Goal: Communication & Community: Answer question/provide support

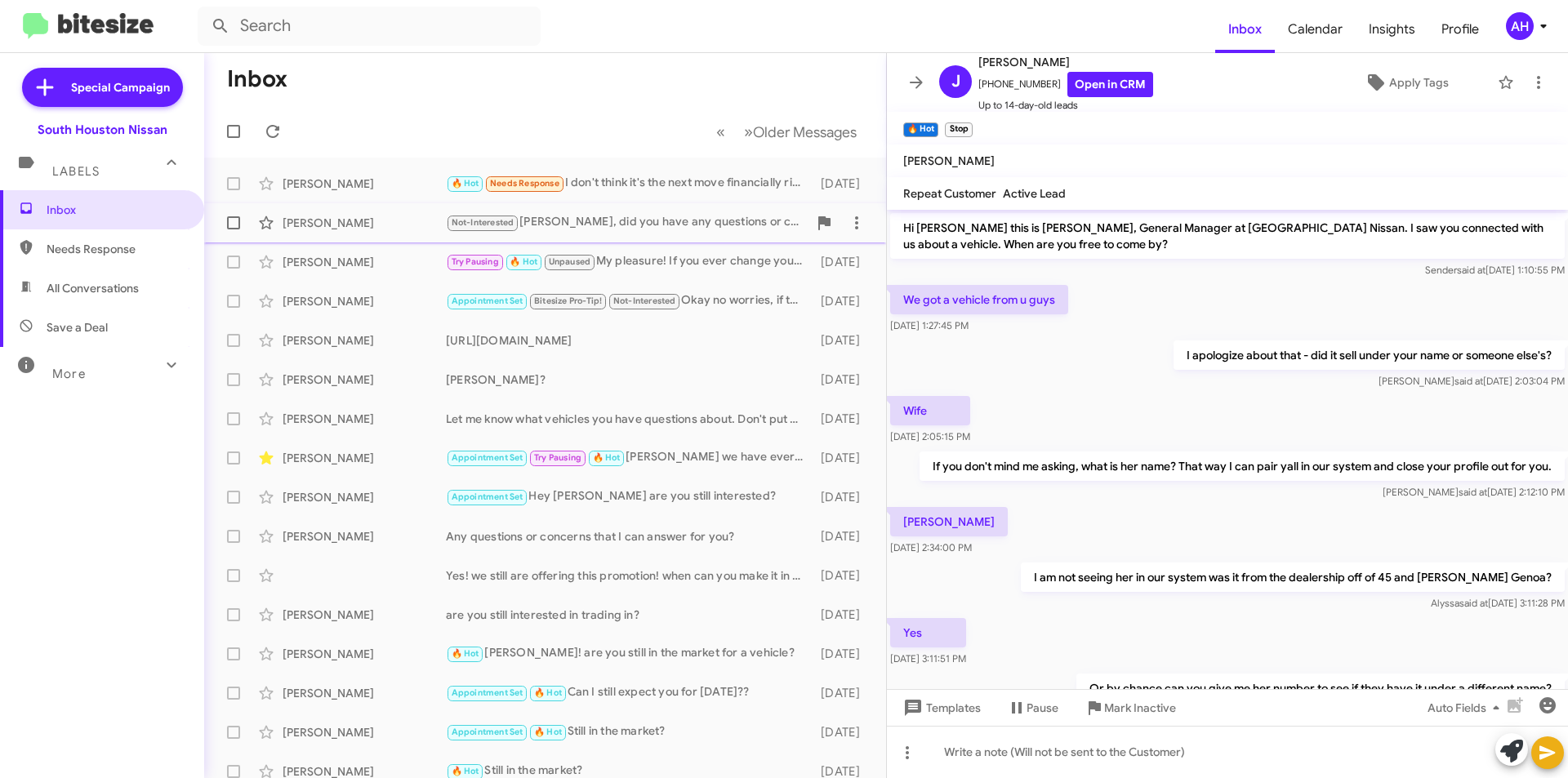
scroll to position [435, 0]
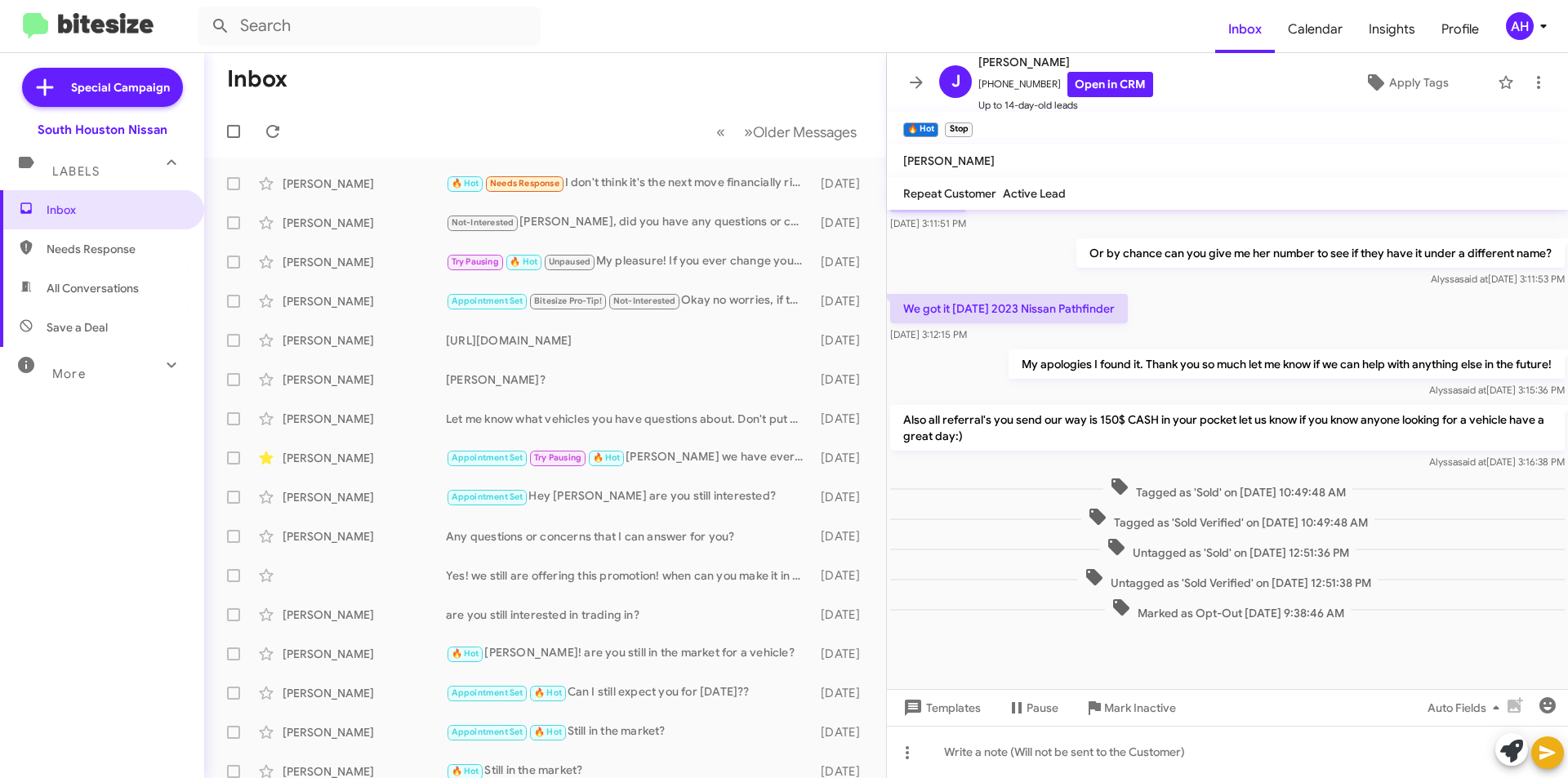
click at [124, 239] on span "Needs Response" at bounding box center [102, 249] width 205 height 39
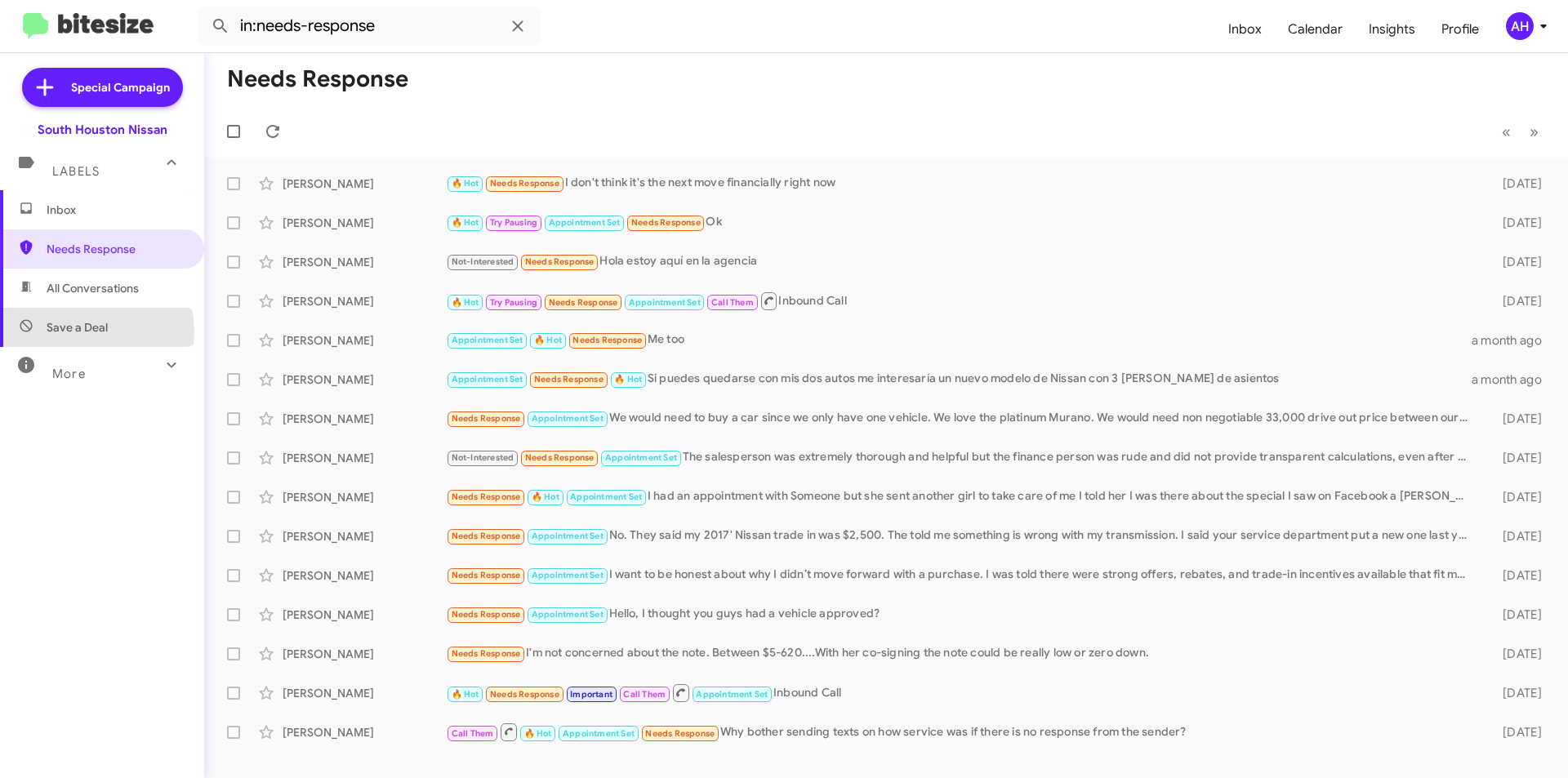
click at [95, 331] on span "Save a Deal" at bounding box center [77, 327] width 61 height 16
type input "in:not-interested"
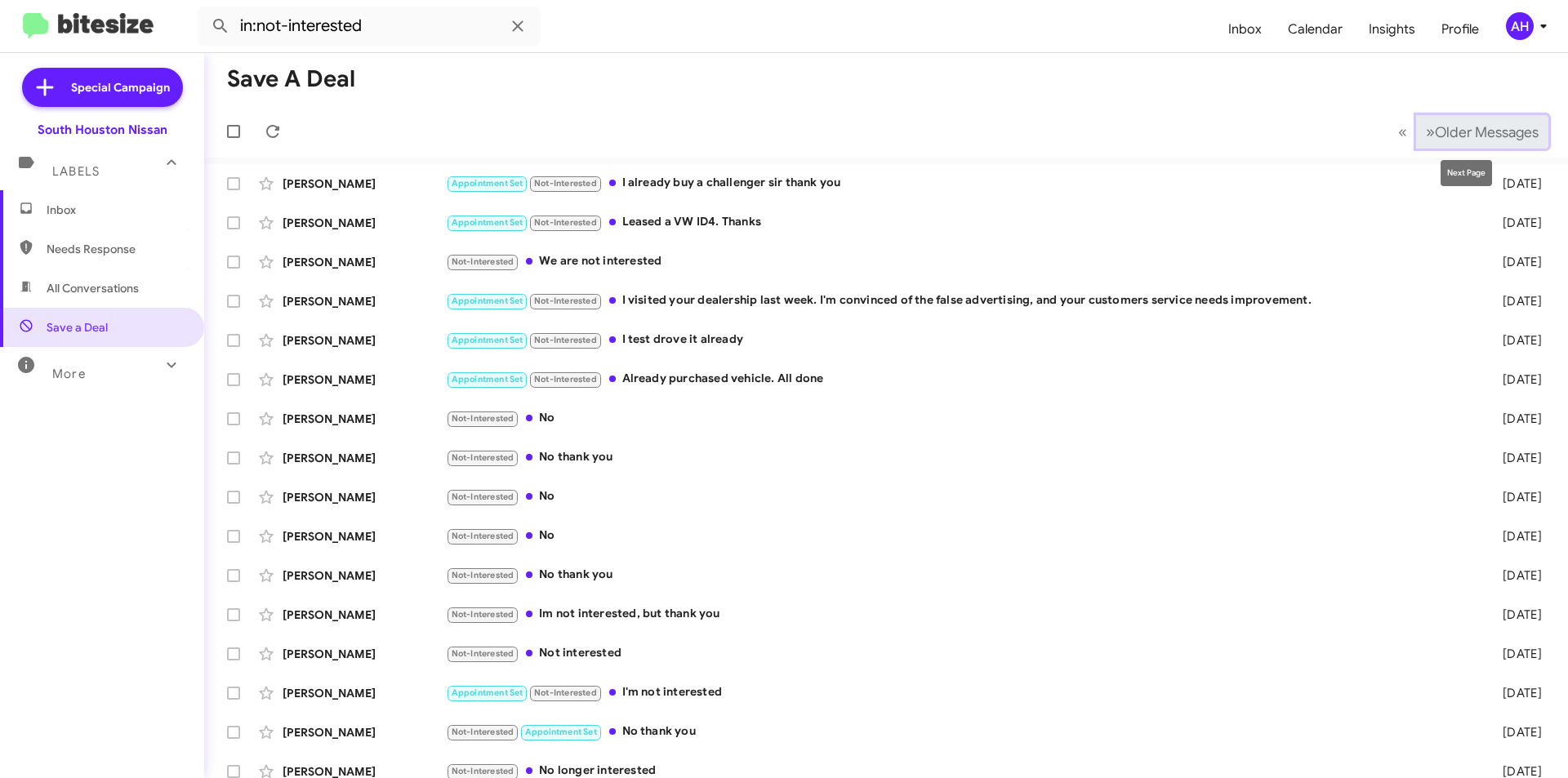
click at [1467, 137] on span "Older Messages" at bounding box center [1487, 132] width 104 height 18
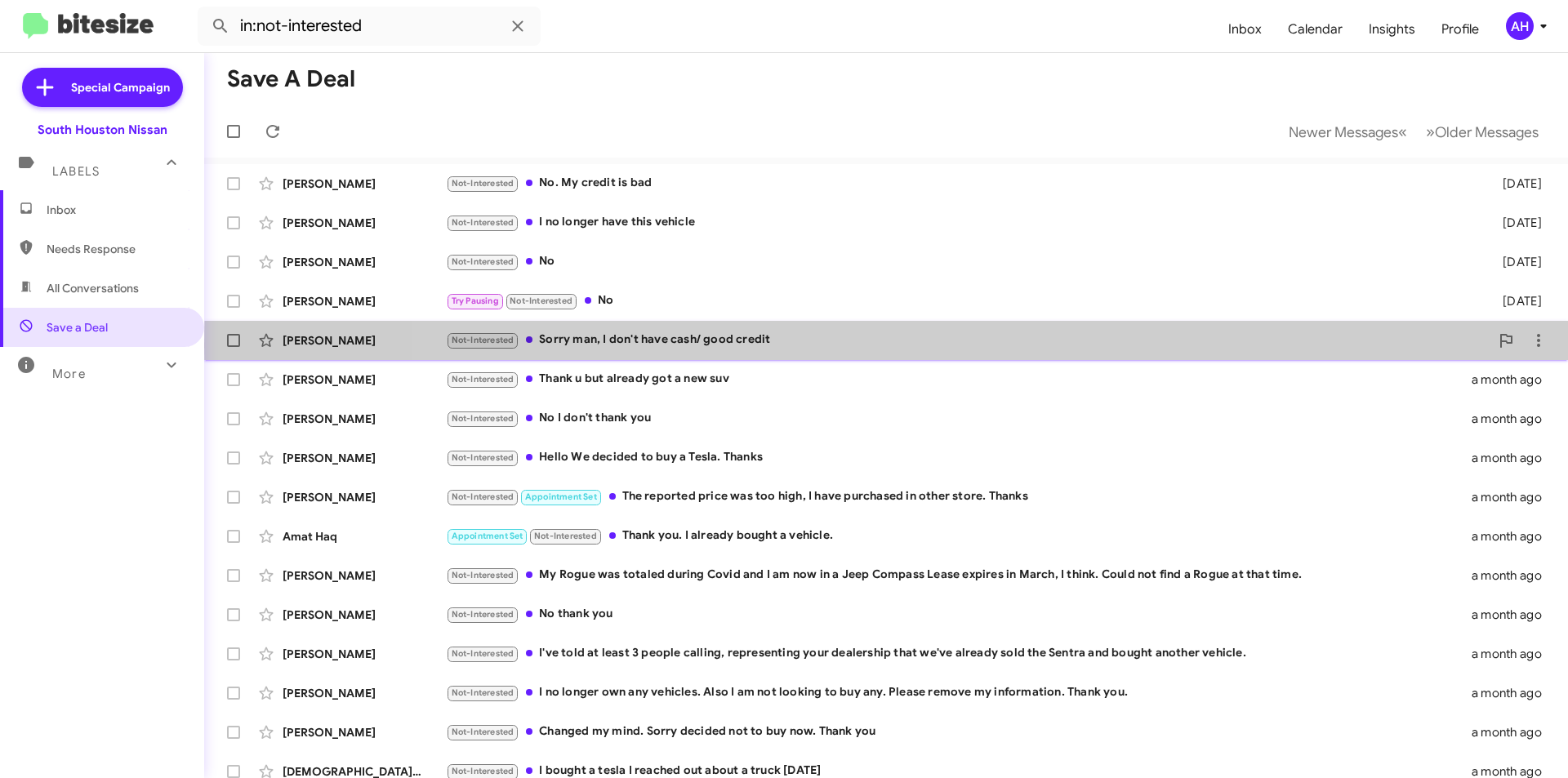
click at [1210, 345] on div "Not-Interested Sorry man, I don't have cash/ good credit" at bounding box center [968, 340] width 1044 height 19
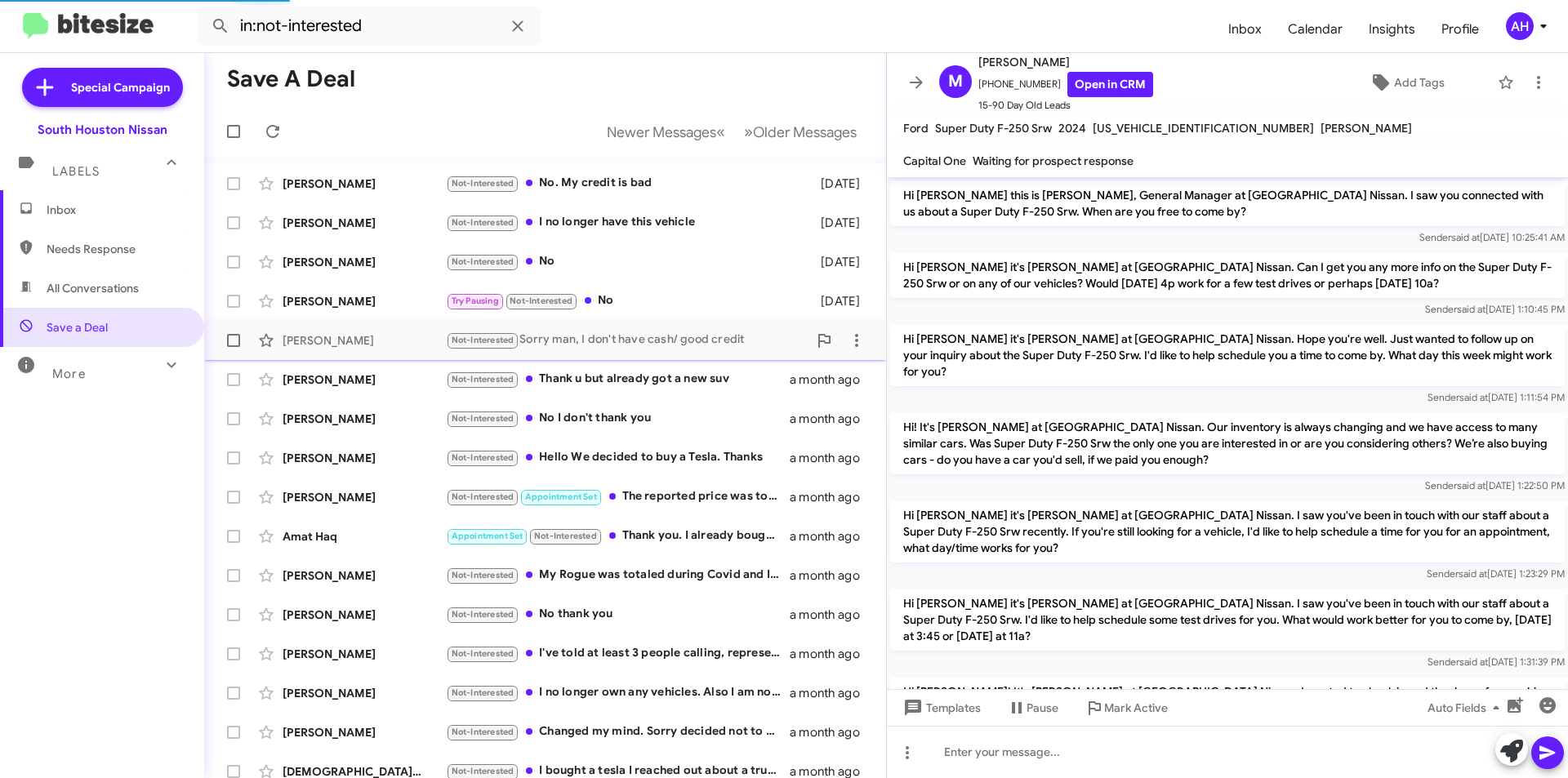
scroll to position [271, 0]
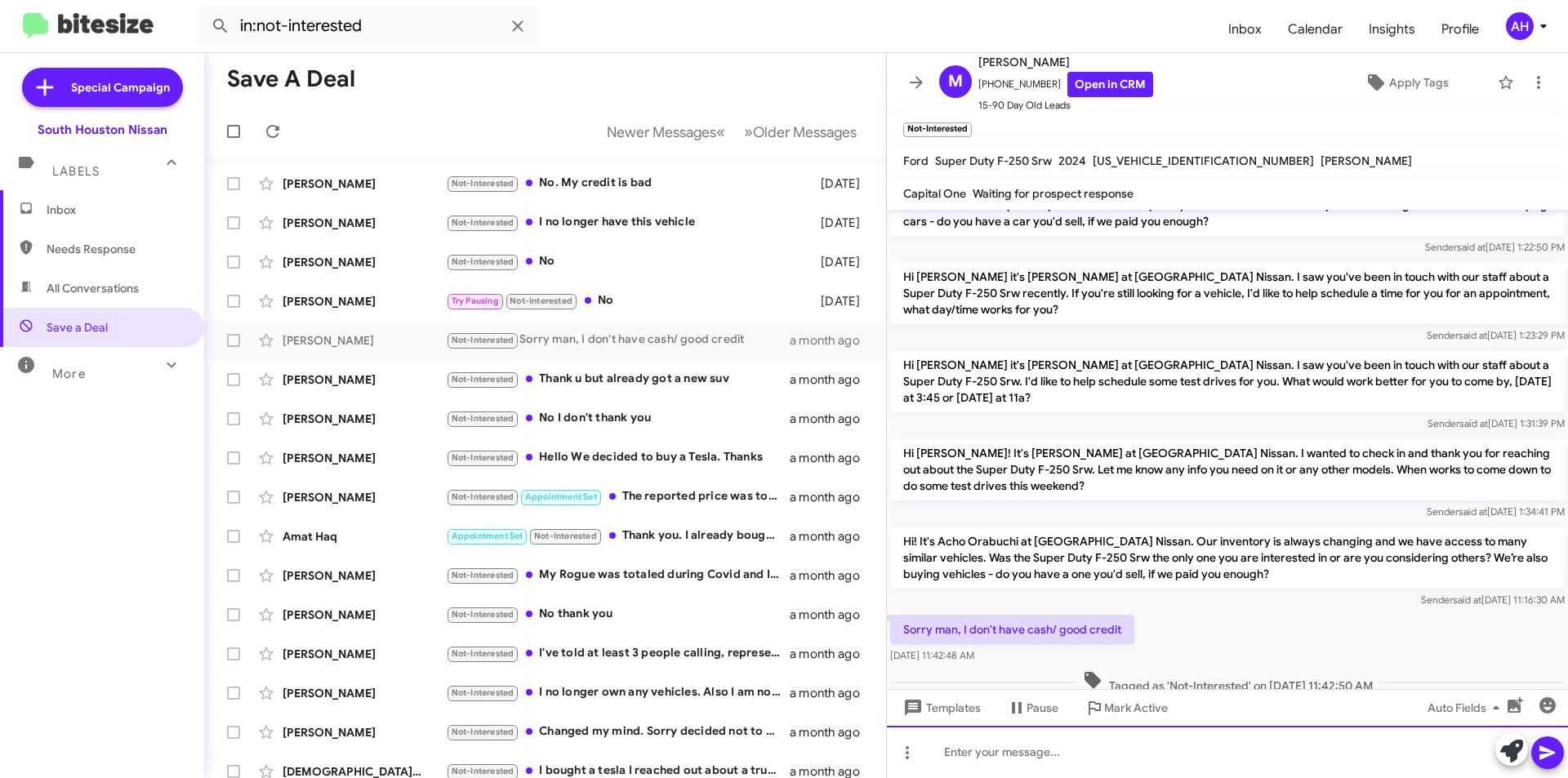
click at [1140, 766] on div at bounding box center [1227, 751] width 681 height 52
click at [1094, 82] on link "Open in CRM" at bounding box center [1110, 84] width 86 height 26
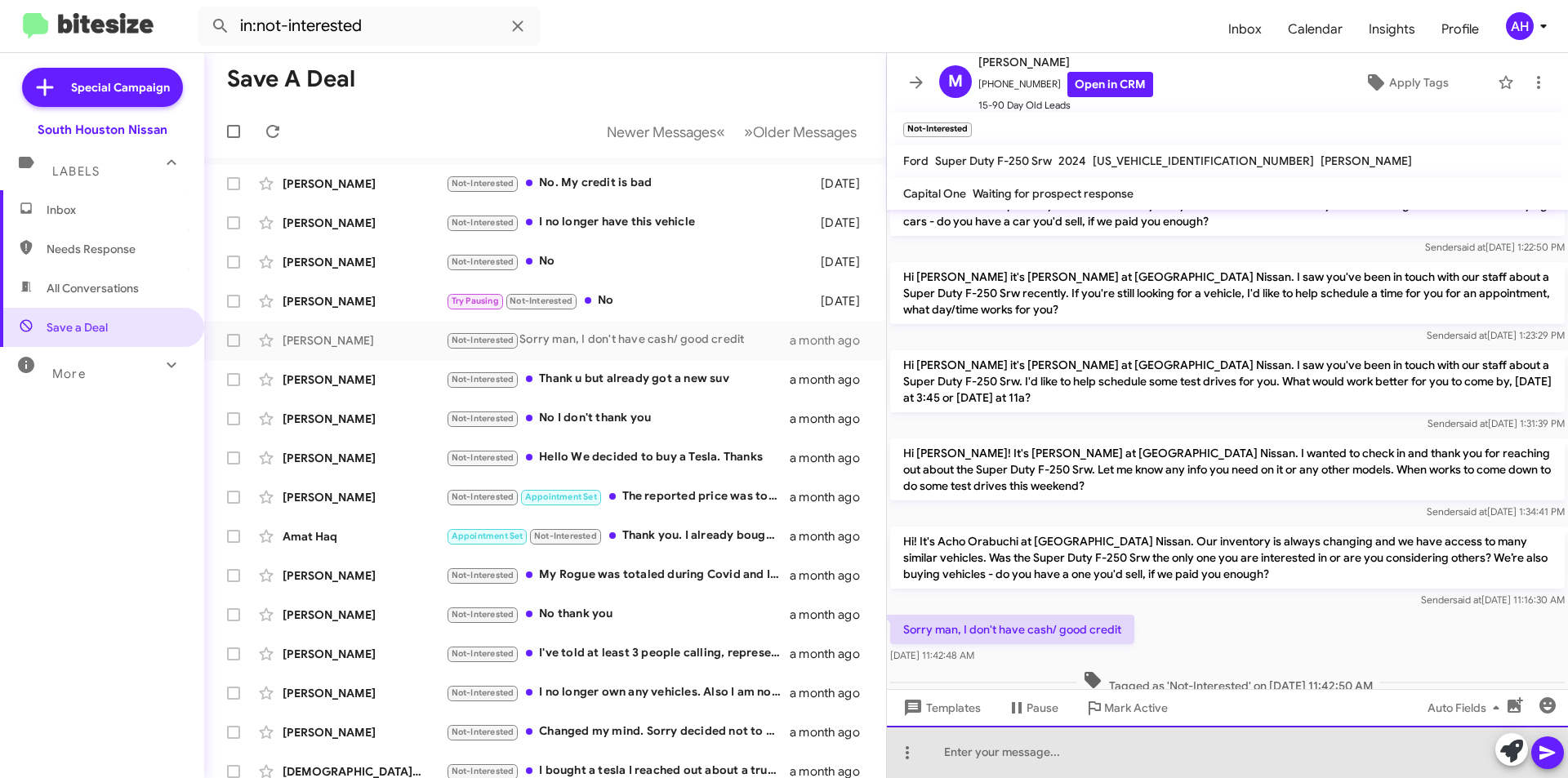
click at [1042, 772] on div at bounding box center [1227, 751] width 681 height 52
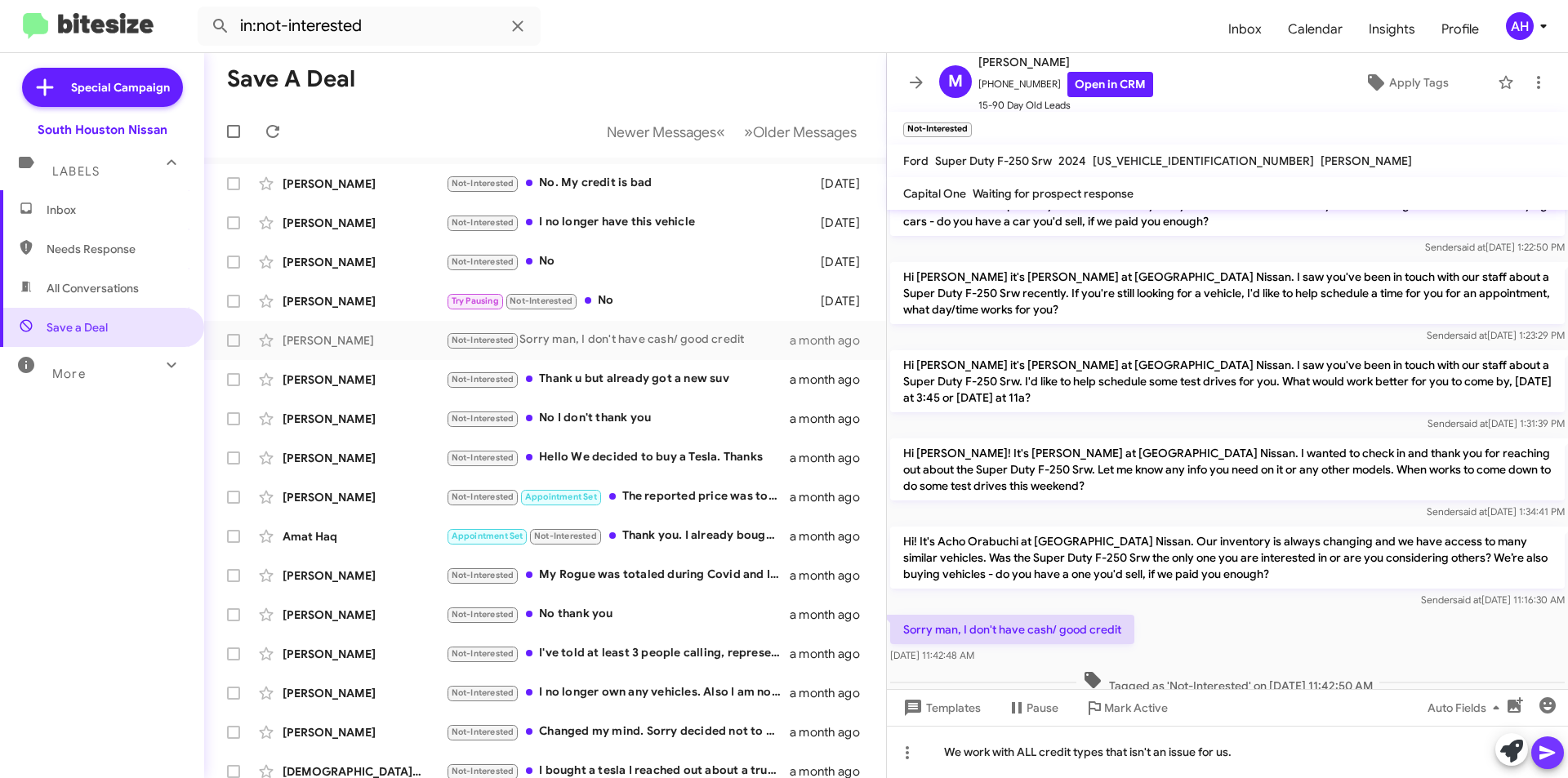
click at [1554, 746] on icon at bounding box center [1548, 752] width 19 height 19
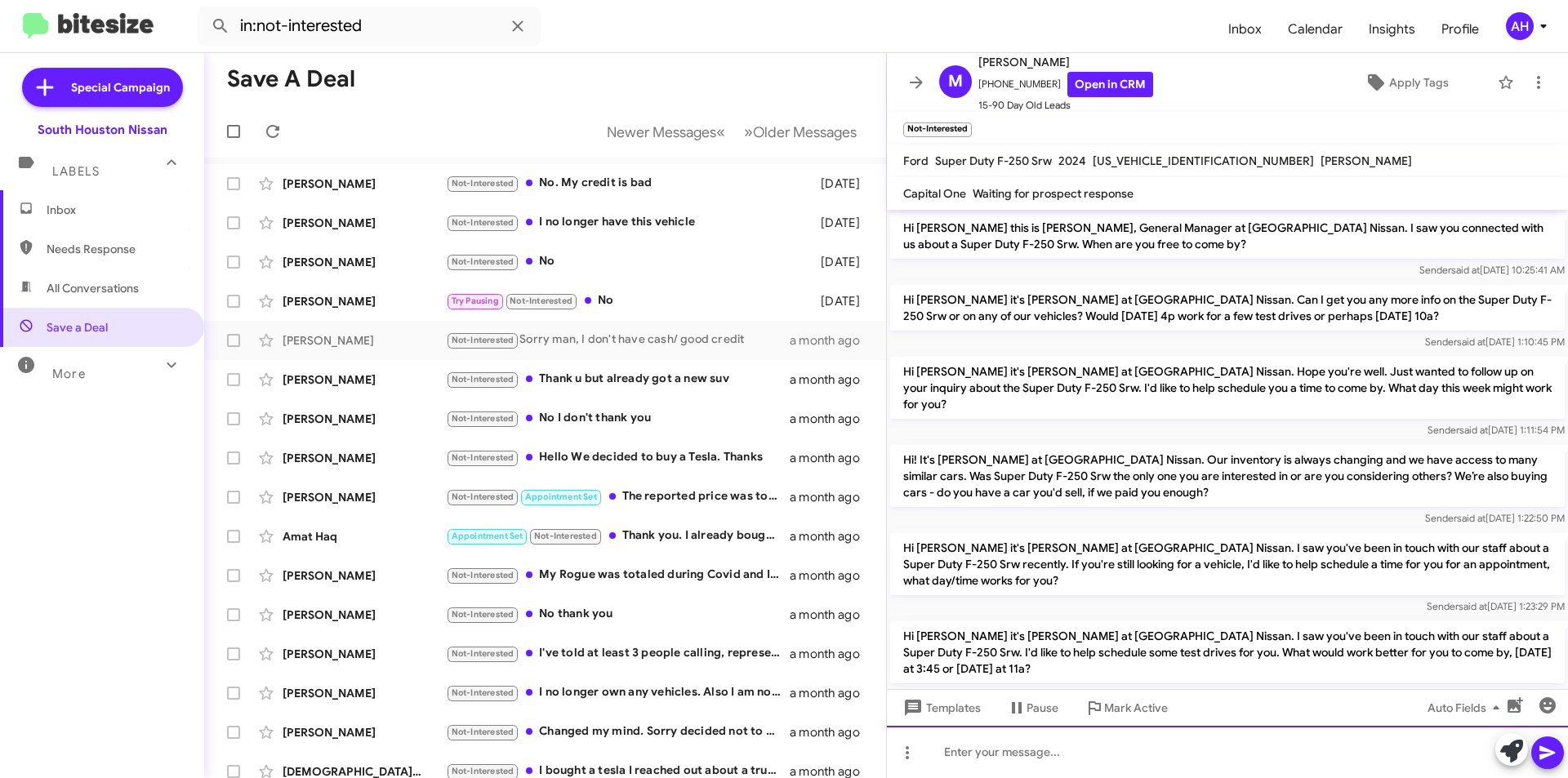
scroll to position [363, 0]
